Goal: Check status: Check status

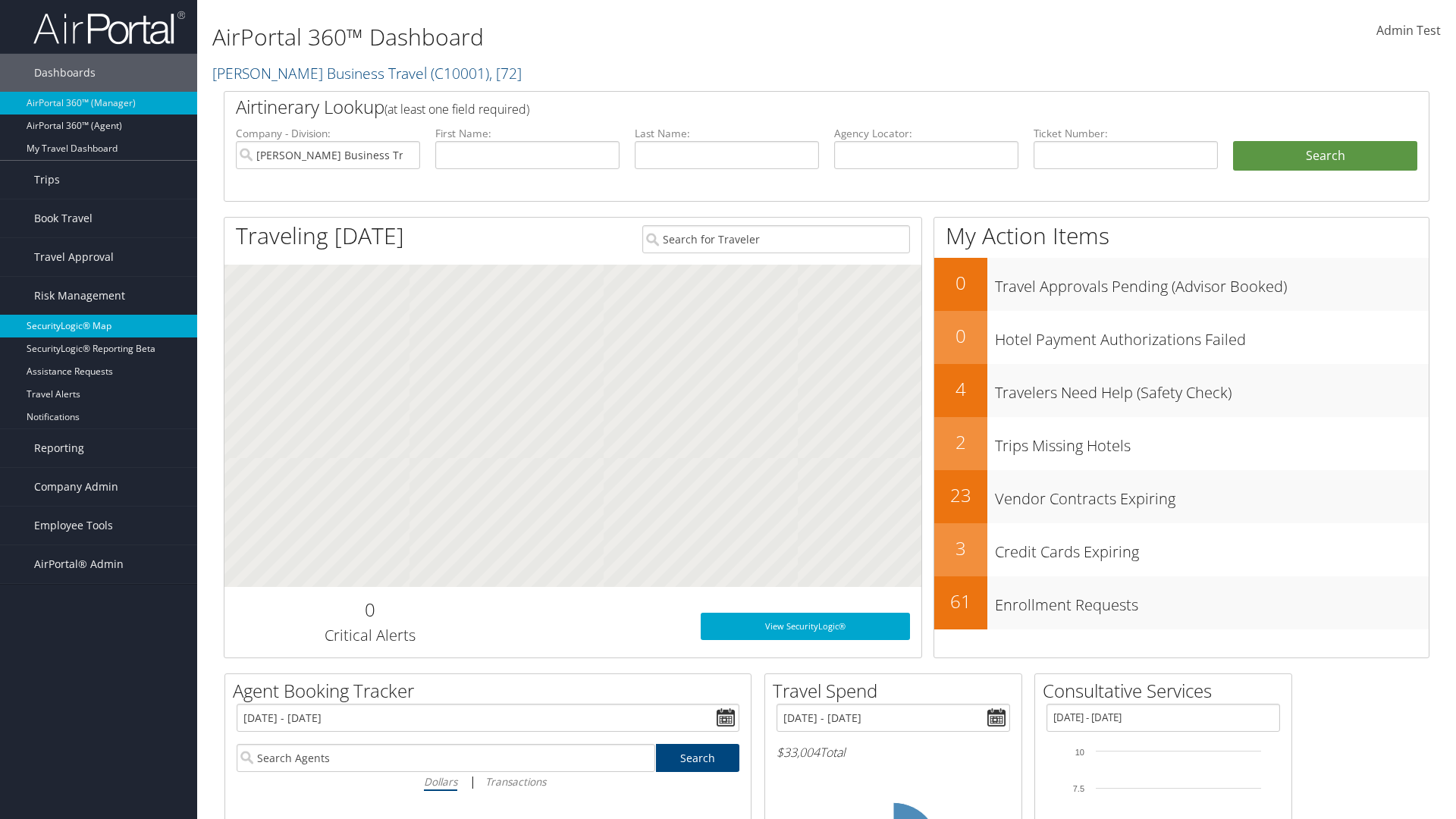
click at [99, 326] on link "SecurityLogic® Map" at bounding box center [99, 326] width 197 height 23
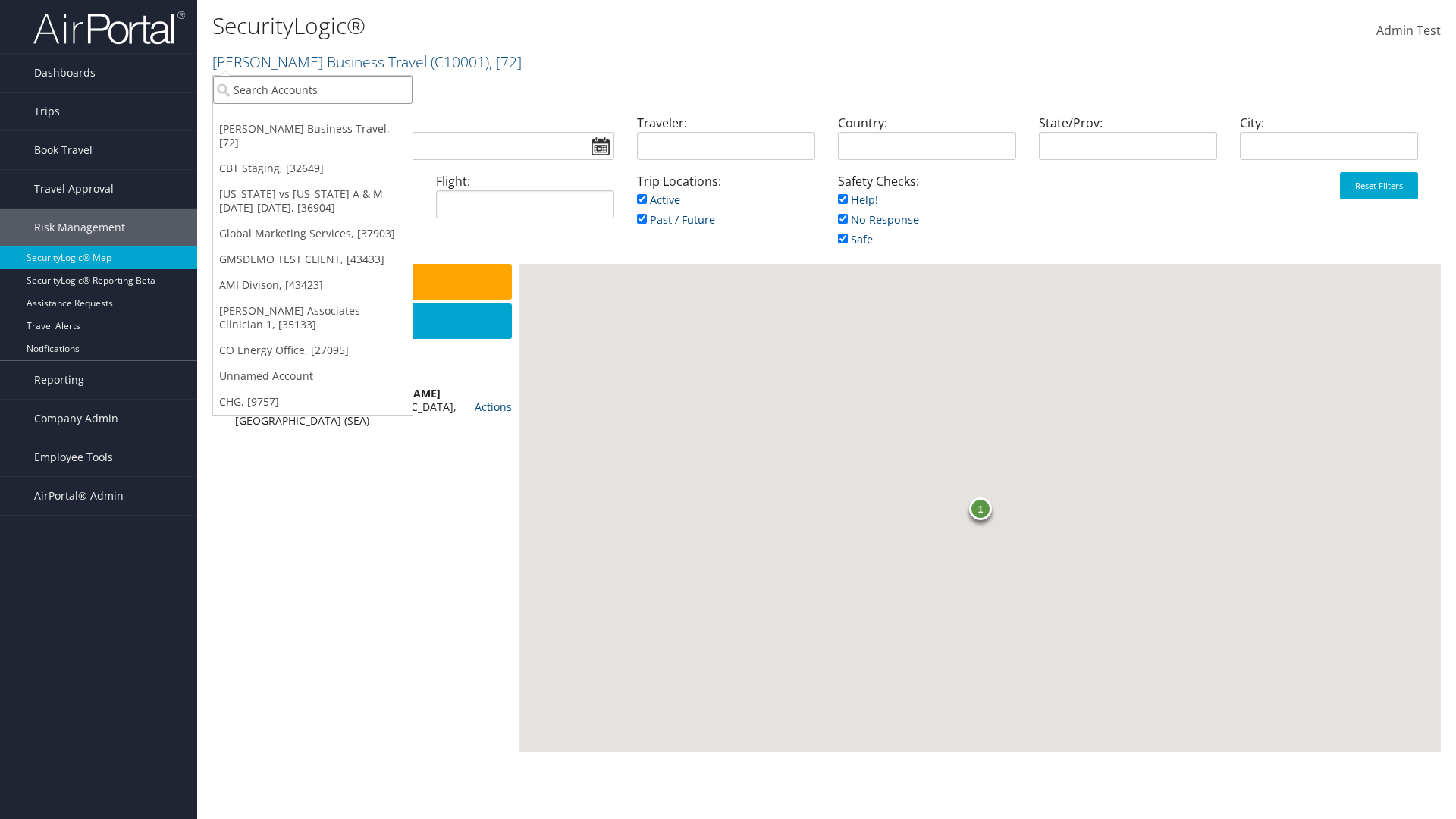
click at [312, 89] on input "search" at bounding box center [312, 89] width 199 height 28
type input "[PERSON_NAME] Business Travel"
click at [334, 131] on div "Account" at bounding box center [334, 131] width 259 height 14
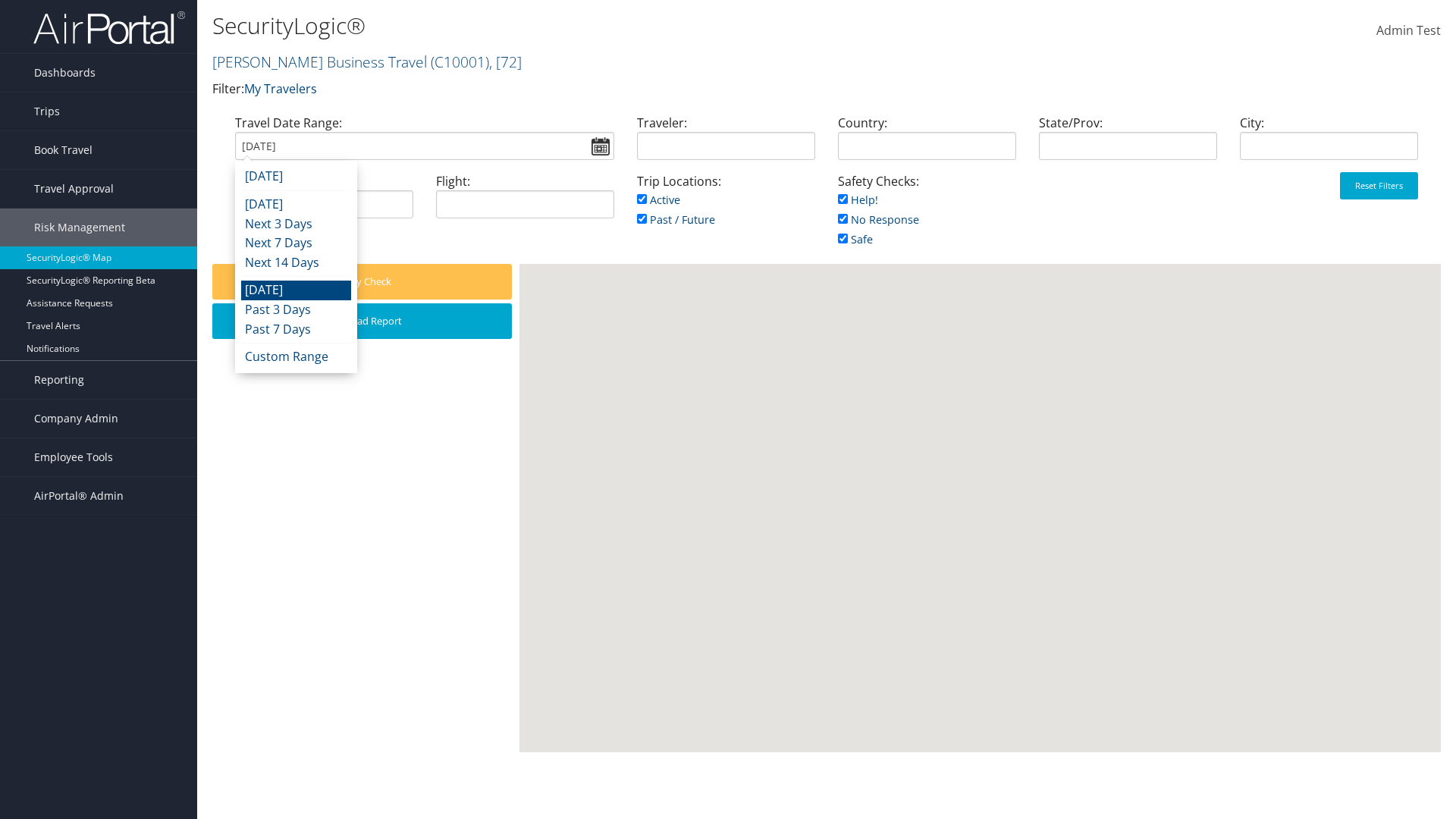
click at [424, 146] on input "[DATE]" at bounding box center [425, 146] width 379 height 28
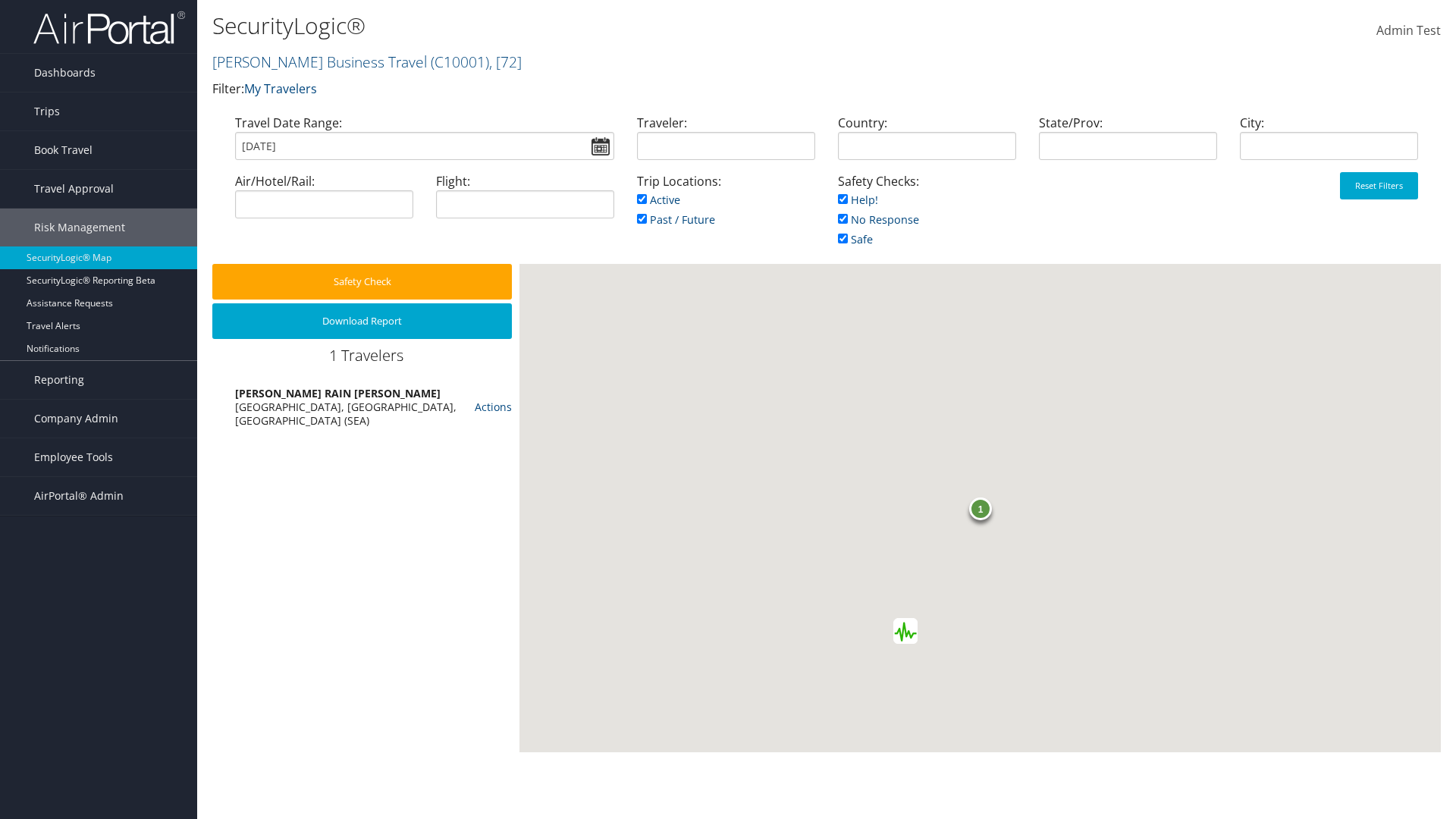
click at [424, 146] on input "[DATE]" at bounding box center [425, 146] width 379 height 28
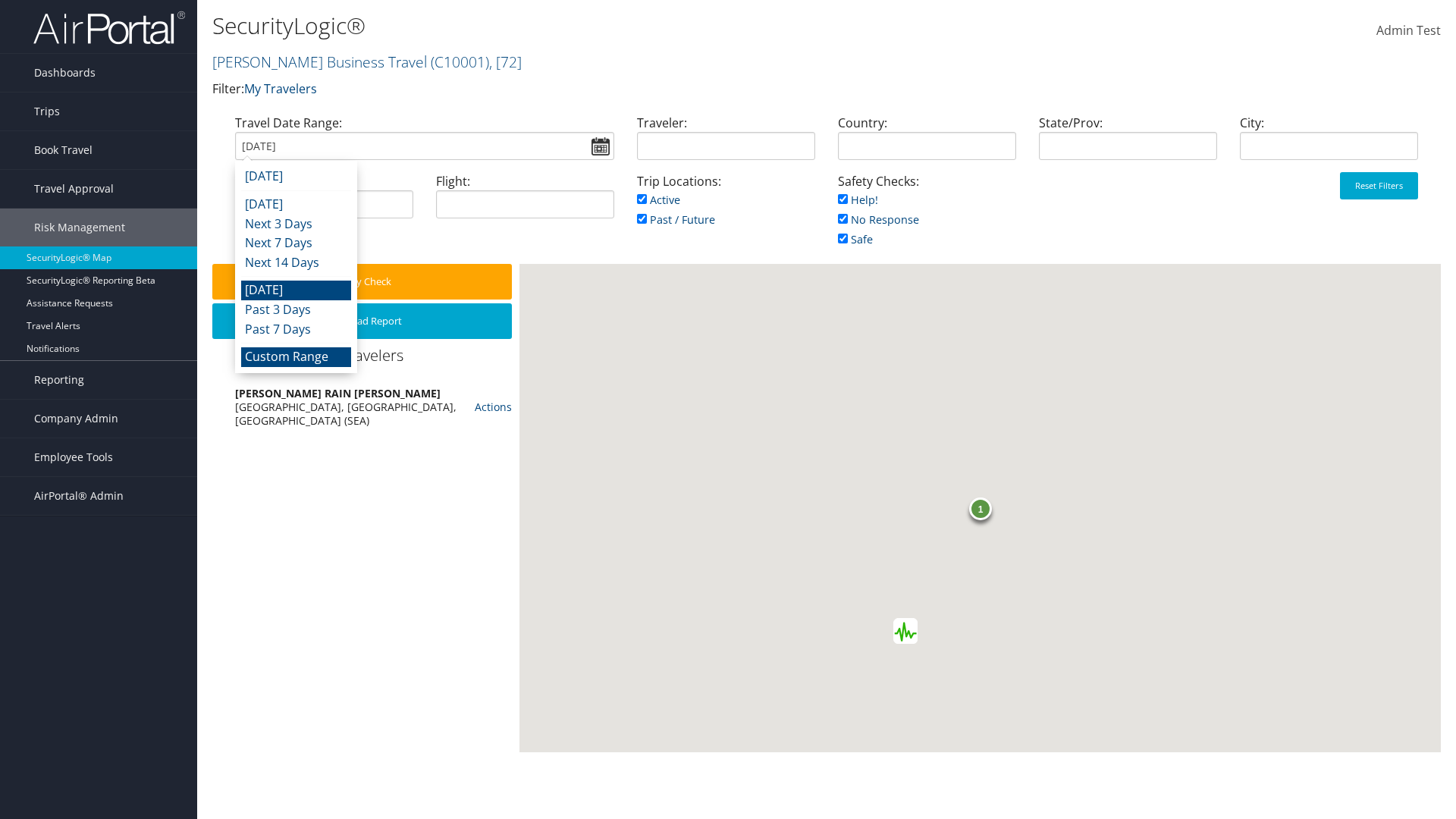
click at [296, 357] on li "Custom Range" at bounding box center [296, 358] width 110 height 20
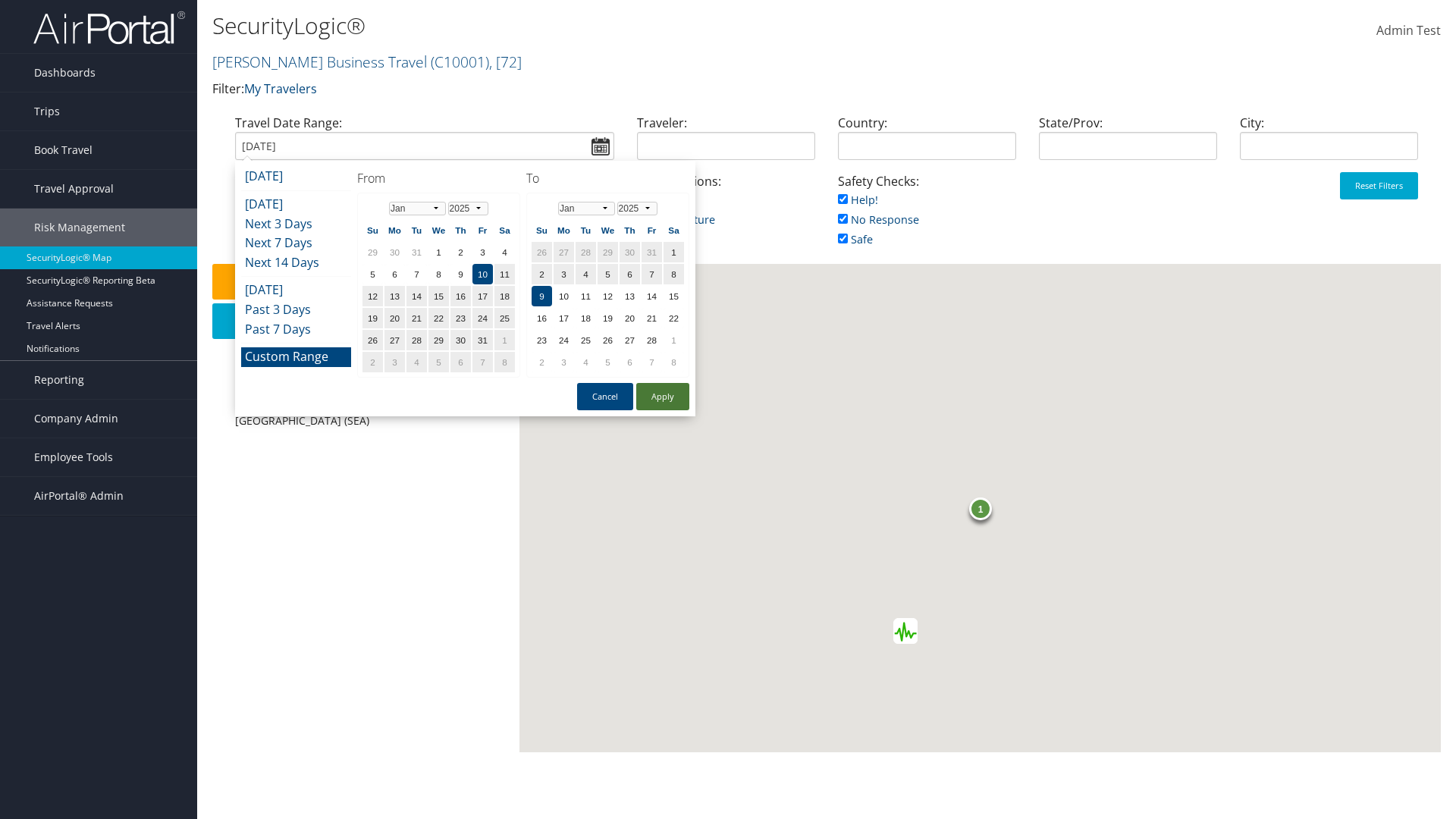
click at [663, 397] on button "Apply" at bounding box center [662, 397] width 53 height 28
type input "01/10/2025"
